Goal: Information Seeking & Learning: Learn about a topic

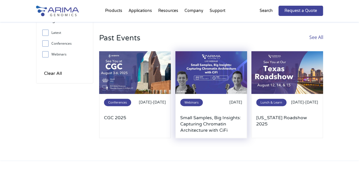
click at [202, 83] on img at bounding box center [211, 72] width 72 height 43
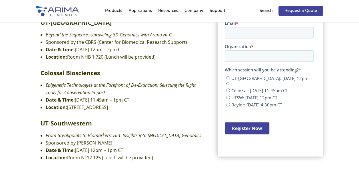
scroll to position [183, 0]
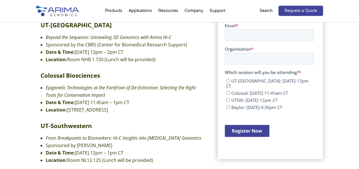
click at [4, 27] on div "Roadshow Locations: [GEOGRAPHIC_DATA]-[GEOGRAPHIC_DATA] Beyond the Sequence: Un…" at bounding box center [179, 104] width 359 height 277
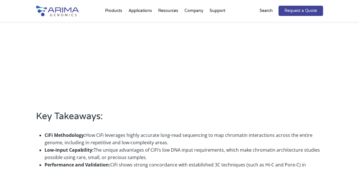
scroll to position [266, 0]
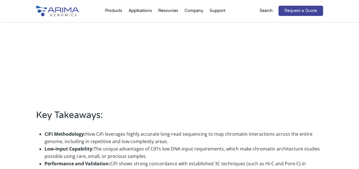
click at [249, 130] on ul "CiFi Methodology: How CiFi leverages highly accurate long-read sequencing to ma…" at bounding box center [179, 167] width 287 height 83
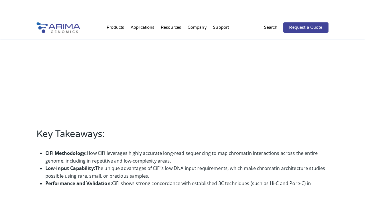
scroll to position [266, 0]
